Goal: Task Accomplishment & Management: Use online tool/utility

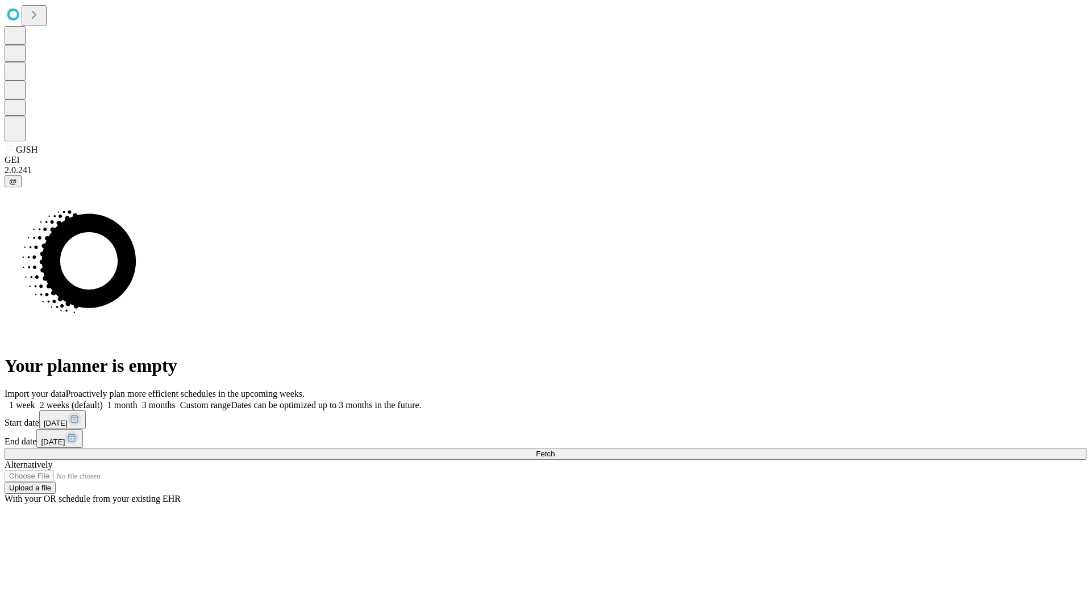
click at [554, 450] on span "Fetch" at bounding box center [545, 454] width 19 height 9
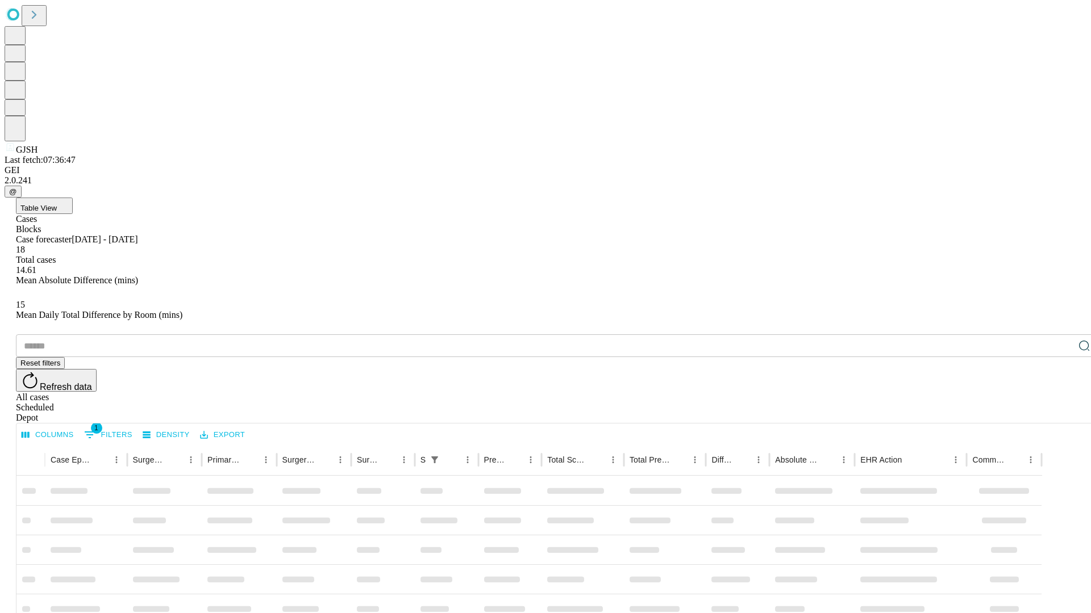
click at [1061, 413] on div "Depot" at bounding box center [556, 418] width 1081 height 10
